Goal: Navigation & Orientation: Find specific page/section

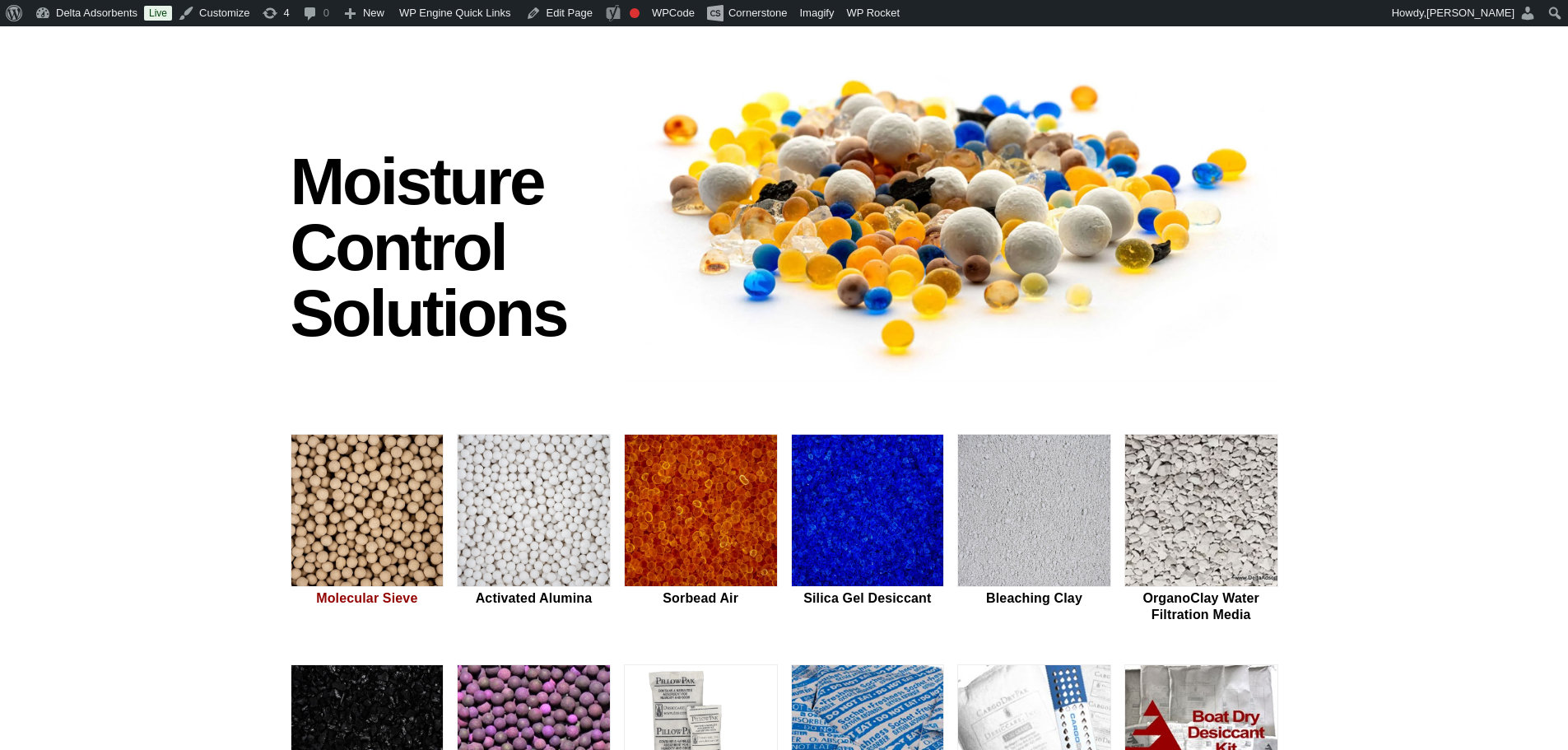
scroll to position [110, 0]
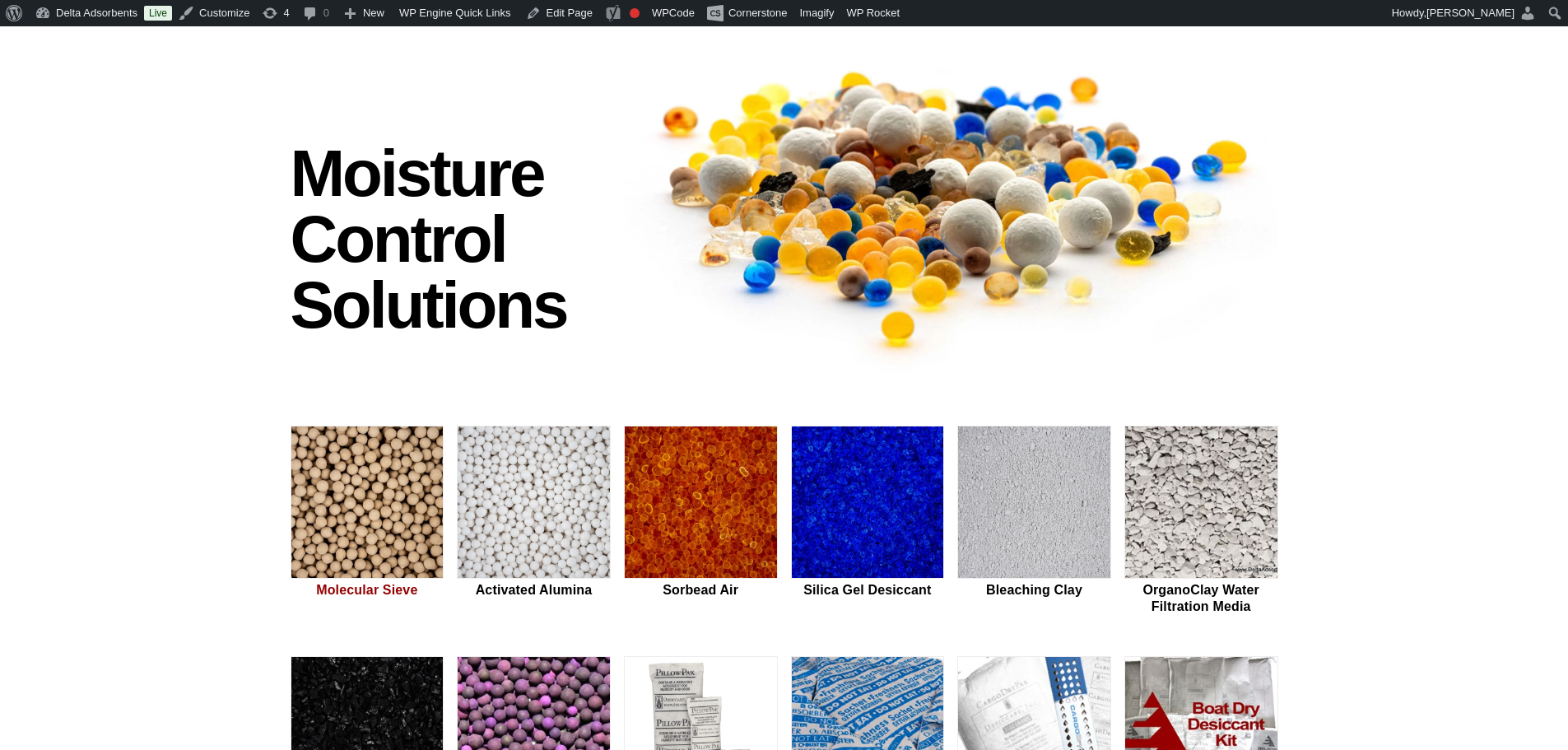
click at [336, 514] on img at bounding box center [367, 503] width 153 height 154
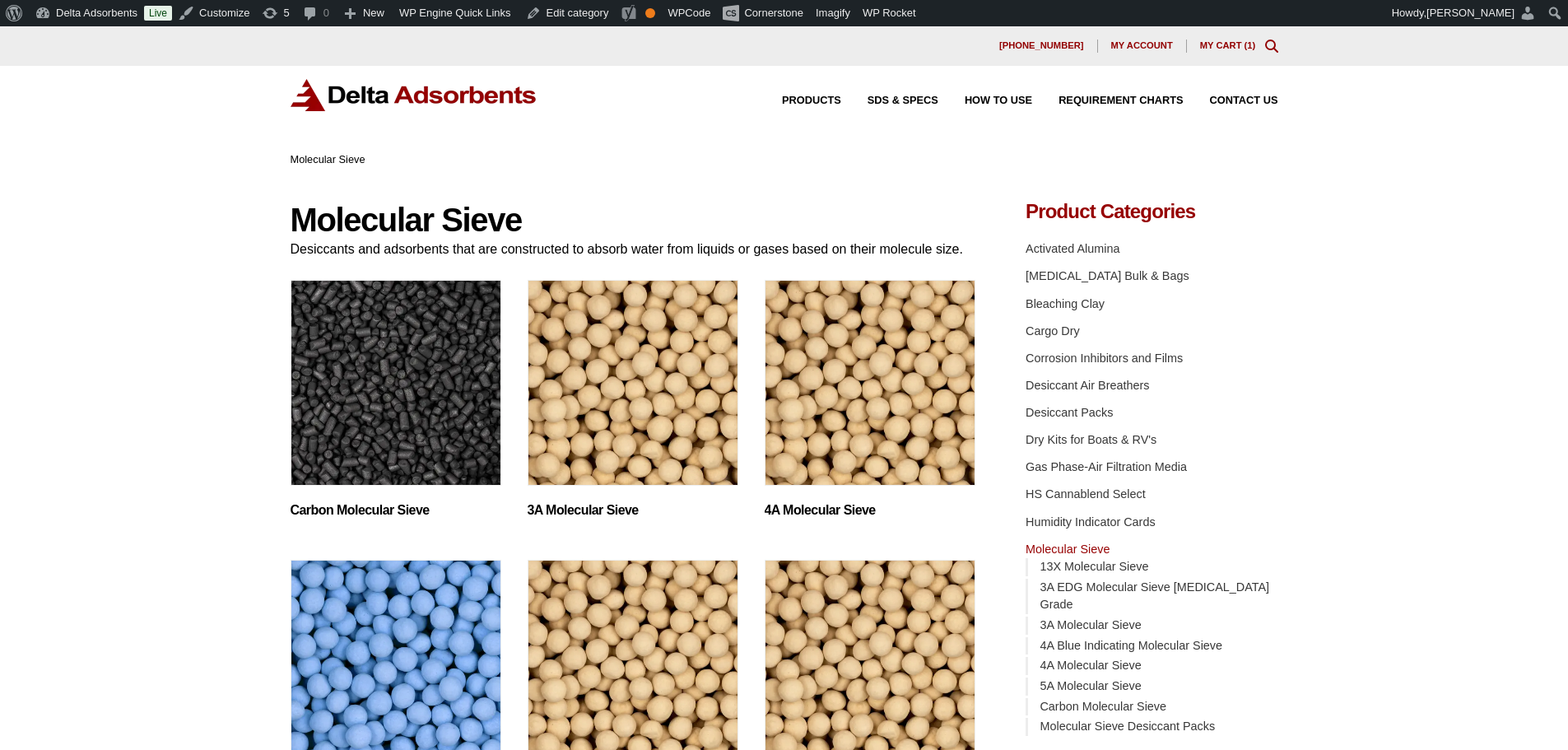
click at [835, 421] on img "Visit product category 4A Molecular Sieve" at bounding box center [870, 382] width 211 height 206
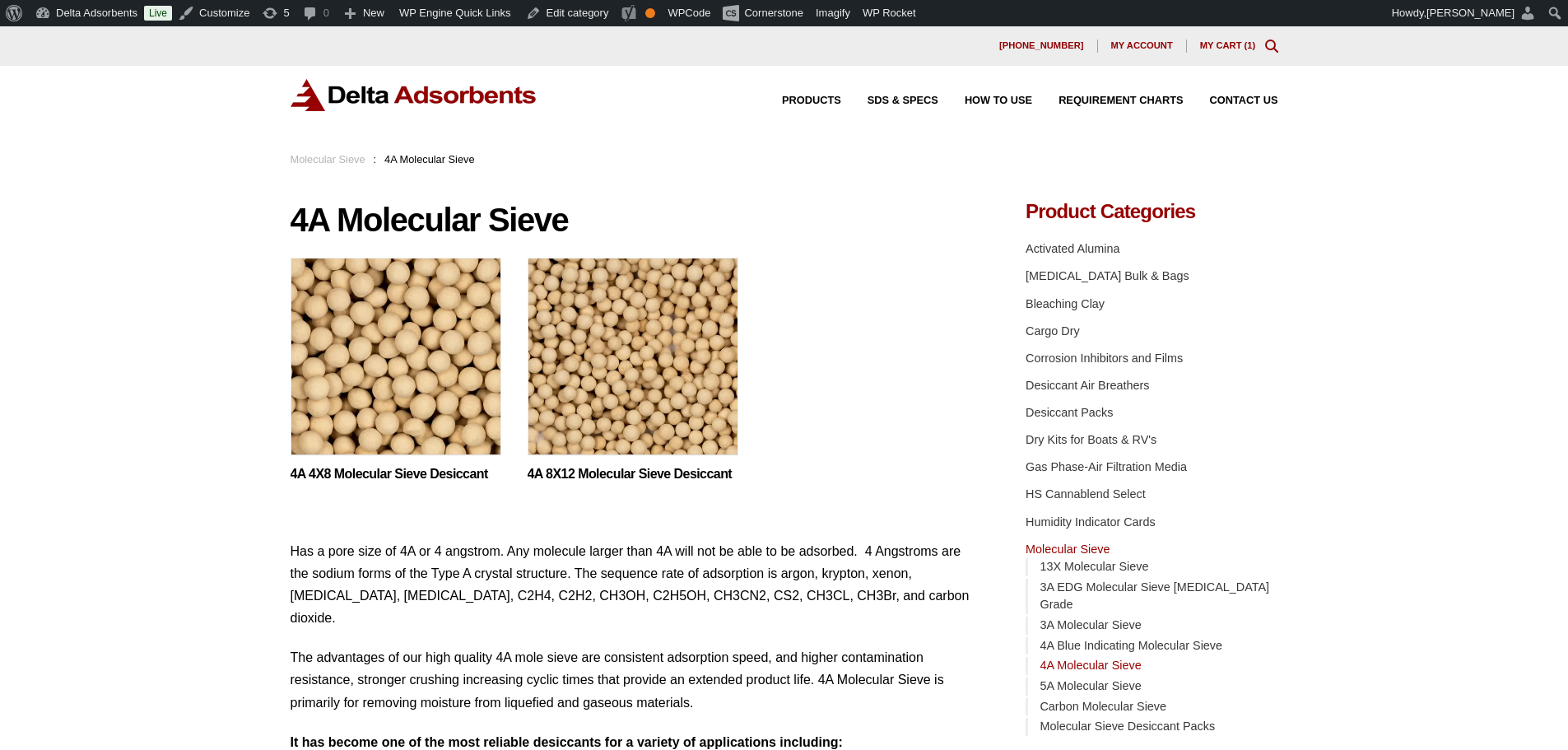
click at [399, 378] on img at bounding box center [395, 360] width 211 height 206
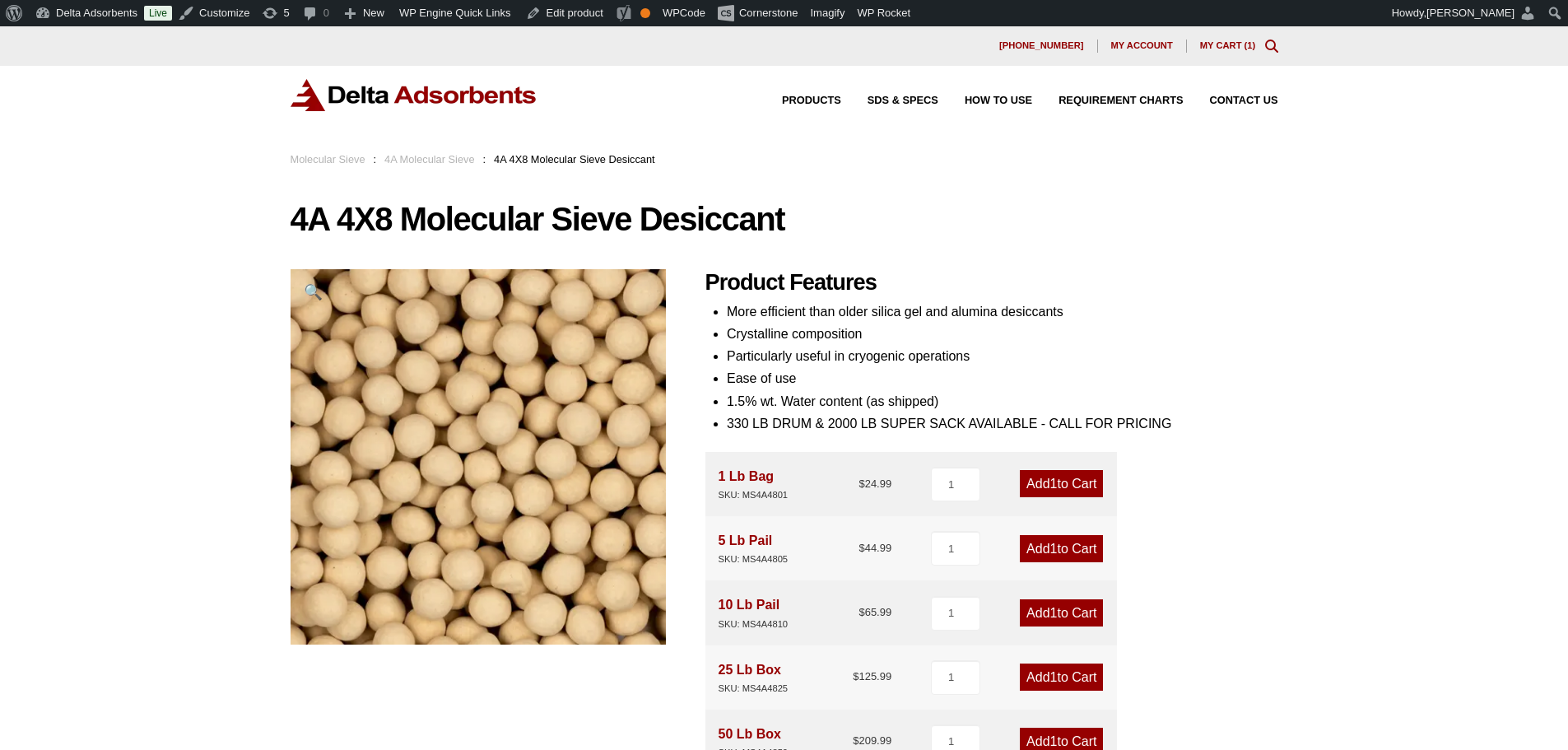
click at [339, 157] on link "Molecular Sieve" at bounding box center [327, 159] width 75 height 12
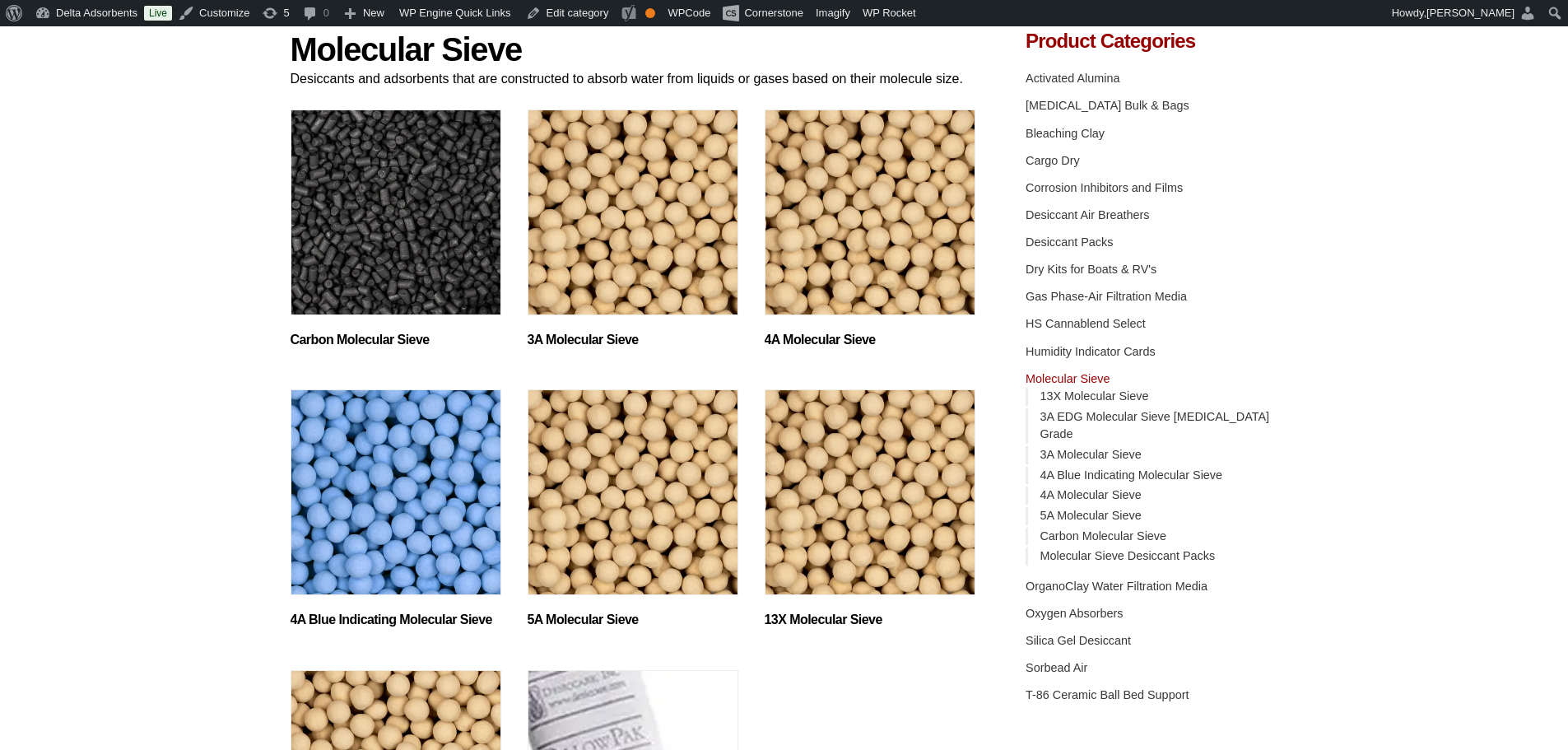
scroll to position [220, 0]
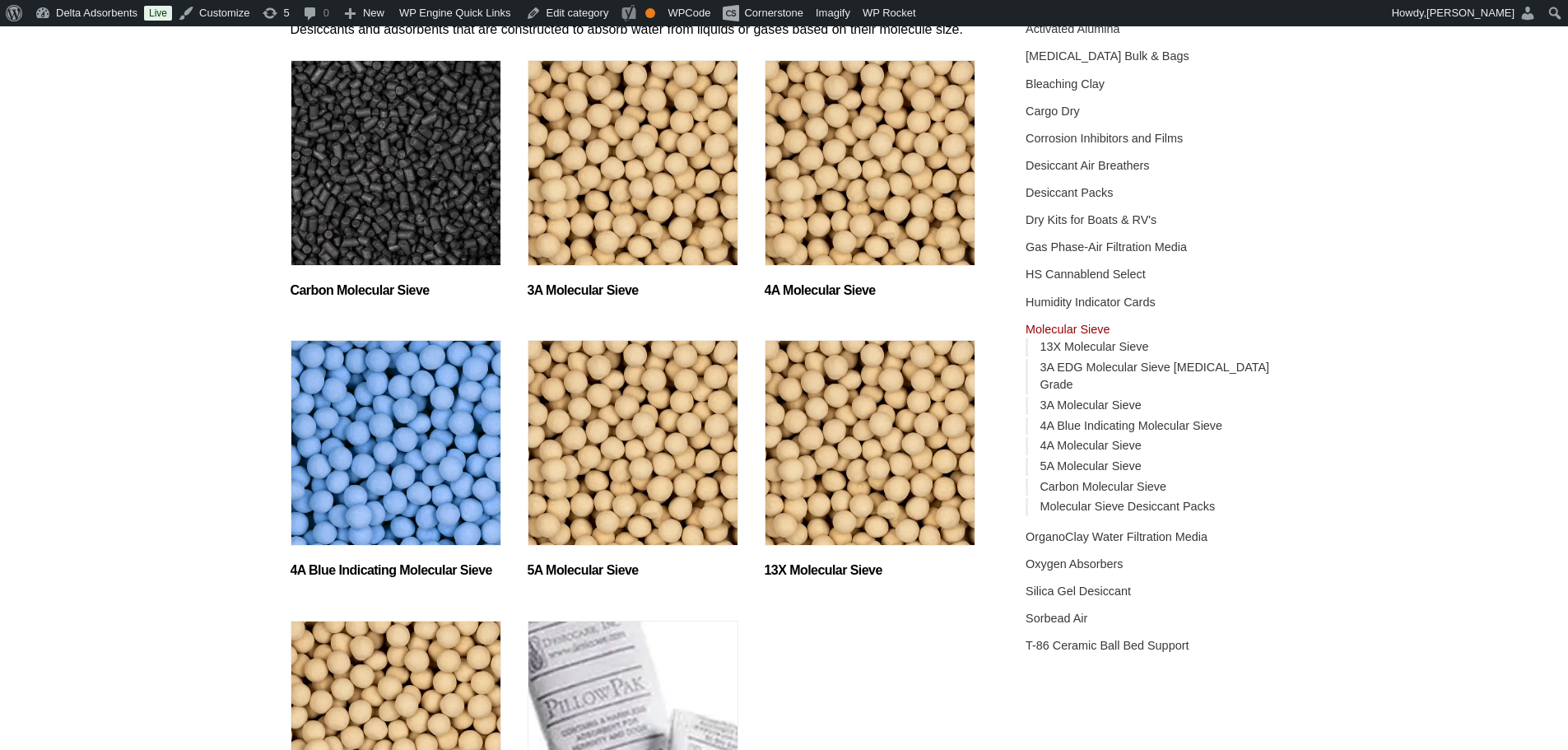
click at [675, 413] on img "Visit product category 5A Molecular Sieve" at bounding box center [632, 443] width 211 height 206
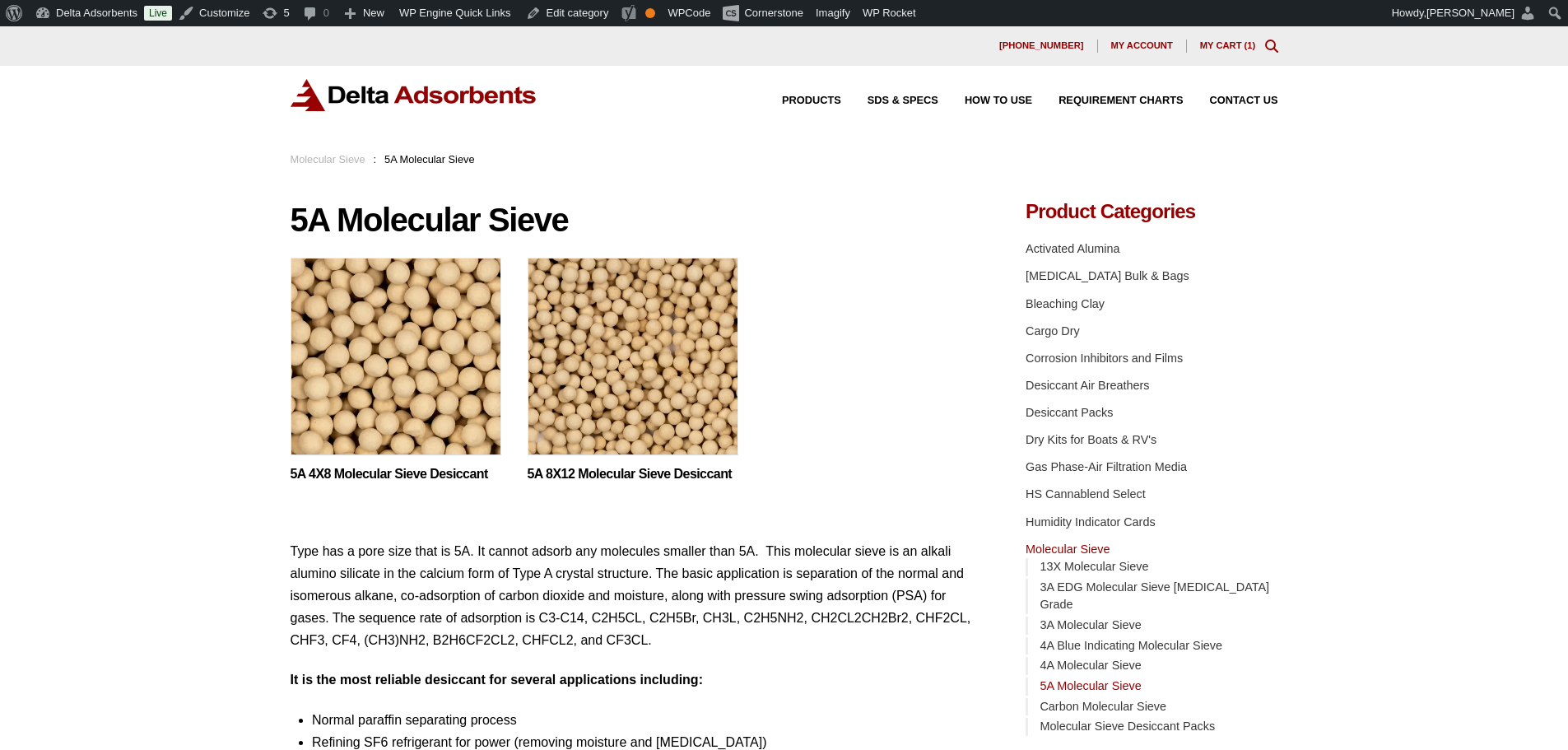
click at [614, 371] on img at bounding box center [632, 360] width 211 height 206
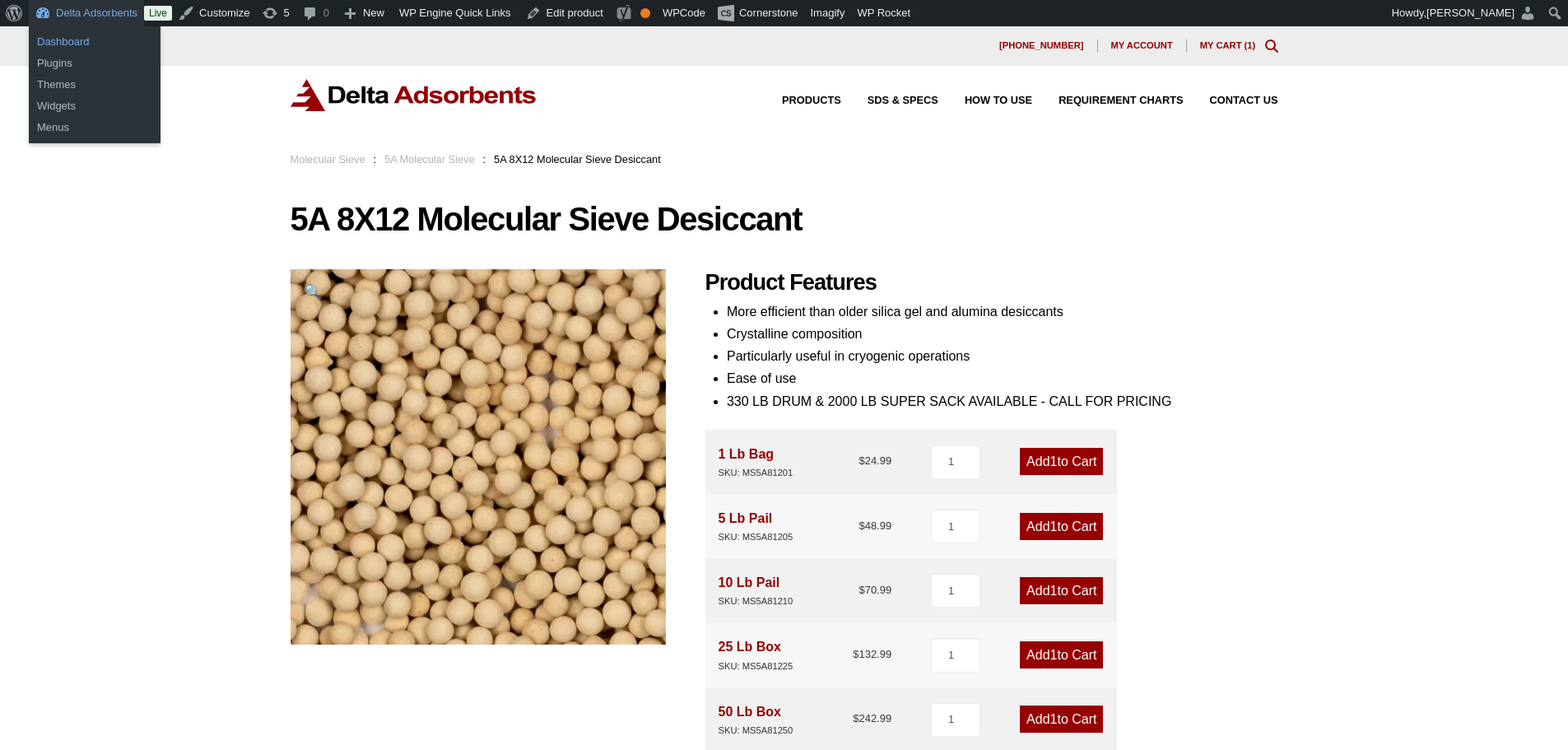
click at [72, 42] on link "Dashboard" at bounding box center [95, 42] width 132 height 21
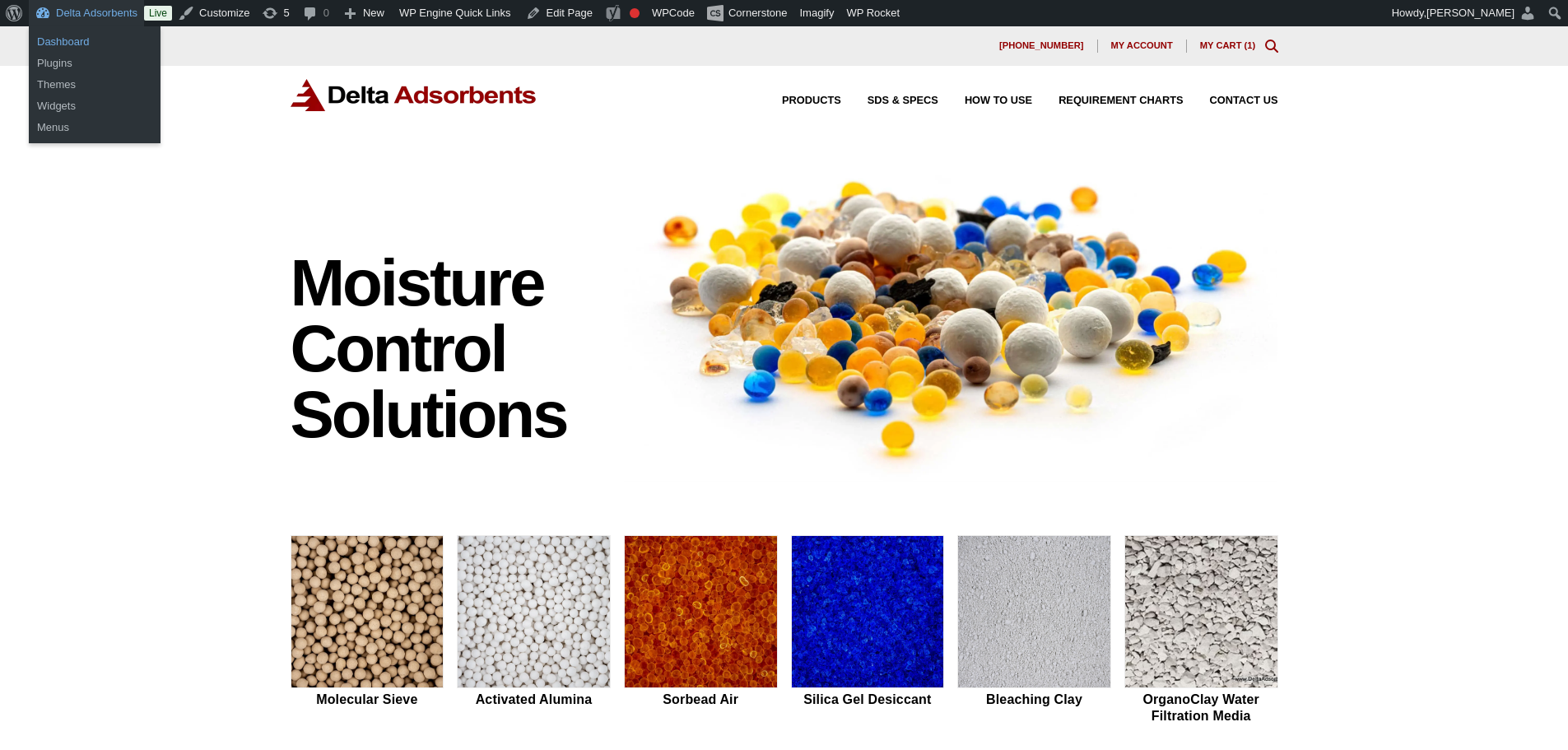
click at [97, 43] on link "Dashboard" at bounding box center [95, 42] width 132 height 21
